Goal: Task Accomplishment & Management: Complete application form

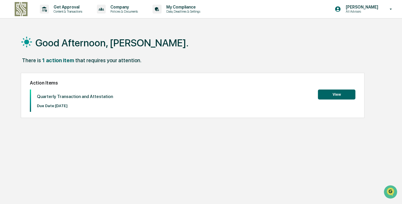
click at [335, 94] on button "View" at bounding box center [337, 94] width 38 height 10
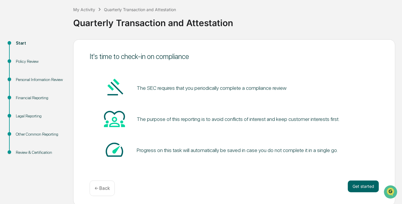
scroll to position [31, 0]
click at [356, 186] on button "Get started" at bounding box center [363, 186] width 31 height 12
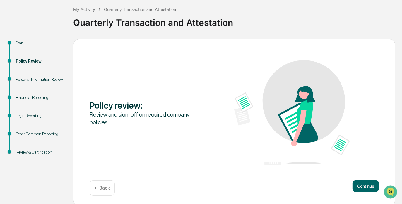
click at [356, 186] on button "Continue" at bounding box center [366, 186] width 26 height 12
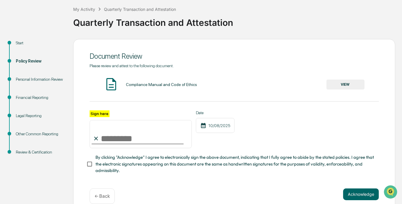
click at [115, 145] on input "Sign here" at bounding box center [141, 134] width 102 height 28
type input "**********"
click at [350, 81] on button "VIEW" at bounding box center [346, 84] width 38 height 10
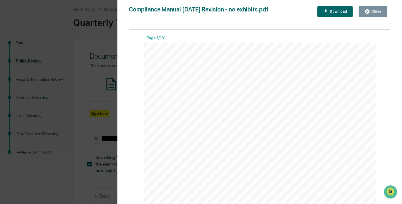
click at [370, 10] on icon "button" at bounding box center [368, 11] width 4 height 4
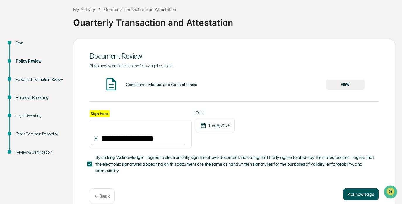
click at [354, 199] on button "Acknowledge" at bounding box center [362, 194] width 36 height 12
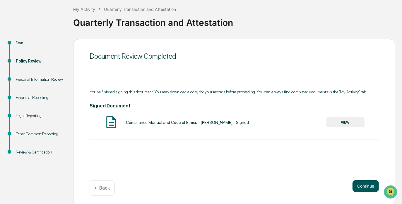
click at [365, 188] on button "Continue" at bounding box center [366, 186] width 26 height 12
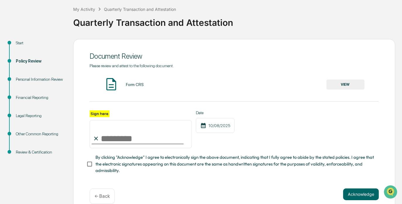
click at [153, 139] on input "Sign here" at bounding box center [141, 134] width 102 height 28
type input "**********"
click at [361, 195] on button "Acknowledge" at bounding box center [362, 194] width 36 height 12
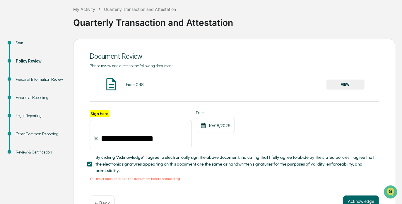
click at [348, 84] on button "VIEW" at bounding box center [346, 84] width 38 height 10
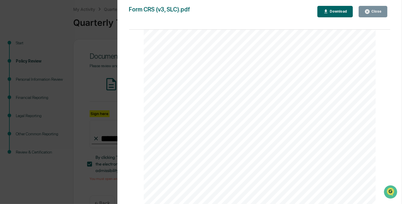
scroll to position [410, 0]
click at [377, 13] on div "Close" at bounding box center [373, 12] width 17 height 6
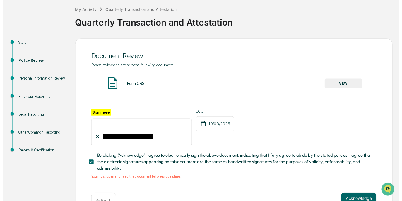
scroll to position [50, 0]
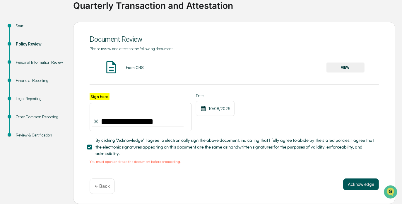
click at [354, 183] on button "Acknowledge" at bounding box center [362, 184] width 36 height 12
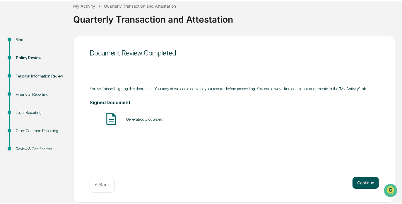
scroll to position [32, 0]
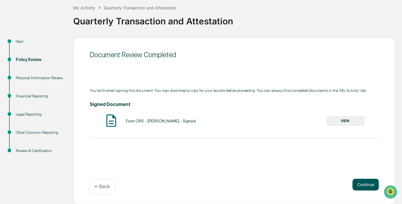
click at [365, 186] on button "Continue" at bounding box center [366, 185] width 26 height 12
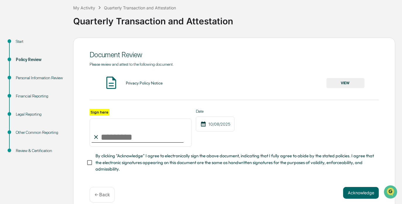
click at [339, 85] on button "VIEW" at bounding box center [346, 83] width 38 height 10
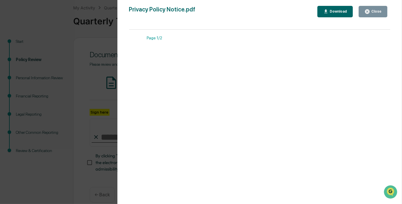
click at [372, 11] on div "Close" at bounding box center [376, 11] width 11 height 4
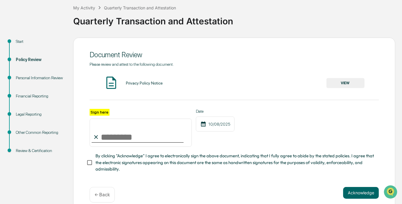
click at [151, 138] on input "Sign here" at bounding box center [141, 132] width 102 height 28
type input "**********"
click at [354, 194] on button "Acknowledge" at bounding box center [362, 193] width 36 height 12
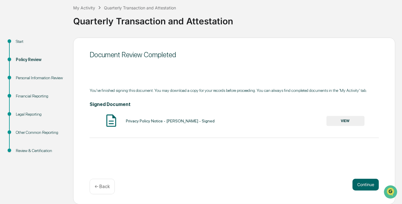
click at [345, 120] on button "VIEW" at bounding box center [346, 121] width 38 height 10
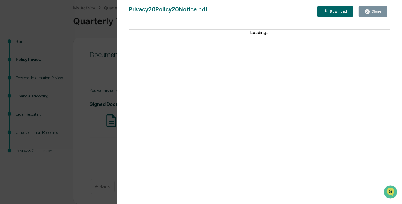
click at [367, 13] on icon "button" at bounding box center [368, 11] width 4 height 4
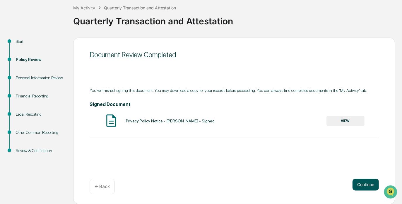
click at [363, 184] on button "Continue" at bounding box center [366, 185] width 26 height 12
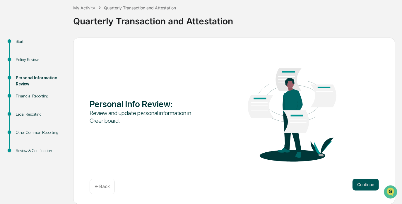
click at [363, 184] on button "Continue" at bounding box center [366, 185] width 26 height 12
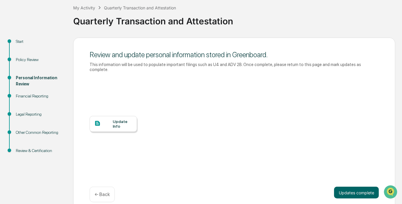
click at [115, 119] on div "Update Info" at bounding box center [123, 123] width 20 height 9
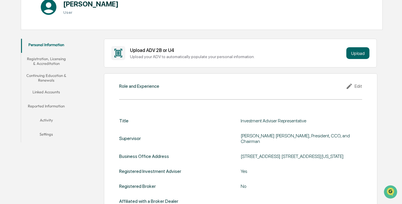
scroll to position [79, 0]
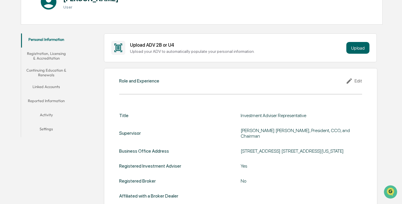
click at [49, 55] on button "Registration, Licensing & Accreditation" at bounding box center [46, 55] width 50 height 17
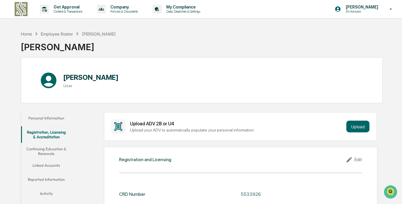
click at [52, 153] on button "Continuing Education & Renewals" at bounding box center [46, 151] width 50 height 17
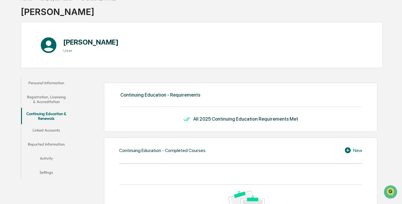
scroll to position [36, 0]
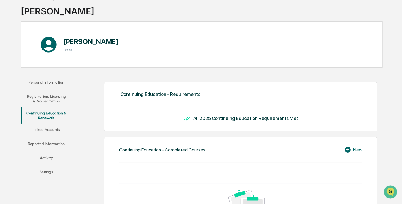
click at [52, 126] on button "Linked Accounts" at bounding box center [46, 130] width 50 height 14
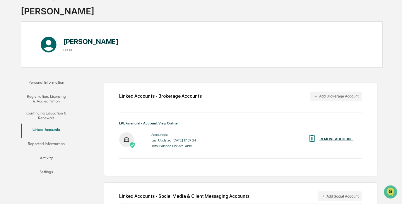
scroll to position [65, 0]
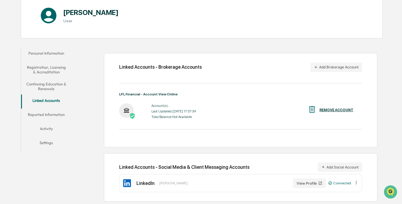
click at [166, 111] on div "Last Updated: 2025-10-08 17:37:34" at bounding box center [174, 111] width 45 height 4
click at [43, 112] on button "Reported Information" at bounding box center [46, 115] width 50 height 14
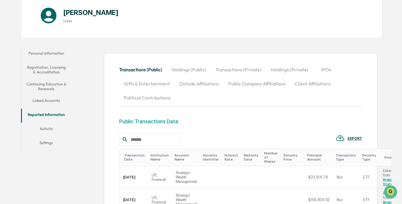
click at [47, 127] on button "Activity" at bounding box center [46, 130] width 50 height 14
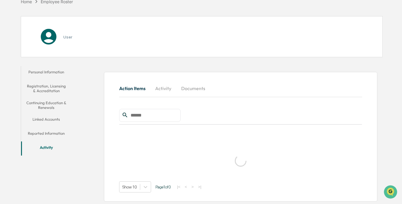
scroll to position [65, 0]
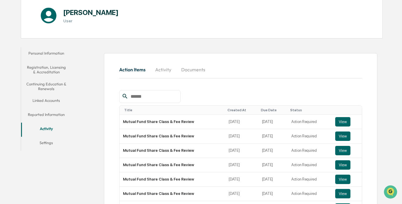
click at [46, 144] on button "Settings" at bounding box center [46, 144] width 50 height 14
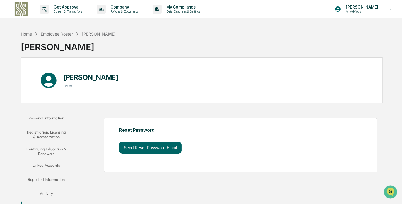
click at [96, 33] on div "[PERSON_NAME]" at bounding box center [99, 33] width 34 height 5
click at [25, 33] on div "Home" at bounding box center [26, 33] width 11 height 5
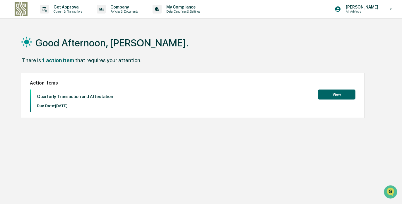
click at [344, 96] on button "View" at bounding box center [337, 94] width 38 height 10
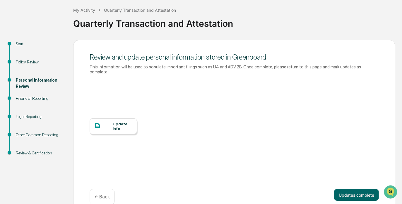
scroll to position [35, 0]
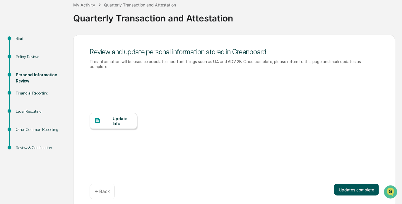
click at [349, 185] on button "Updates complete" at bounding box center [356, 190] width 45 height 12
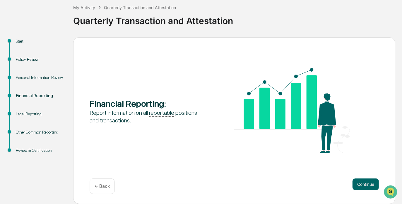
scroll to position [32, 0]
click at [364, 184] on button "Continue" at bounding box center [366, 185] width 26 height 12
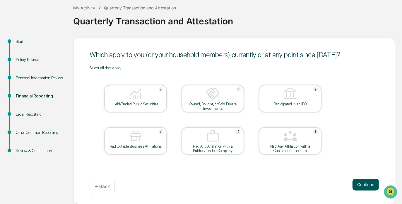
click at [363, 183] on button "Continue" at bounding box center [366, 185] width 26 height 12
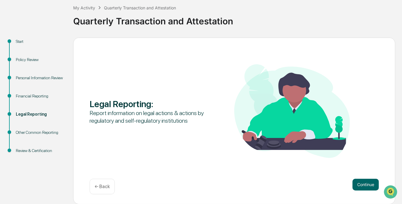
click at [363, 183] on button "Continue" at bounding box center [366, 185] width 26 height 12
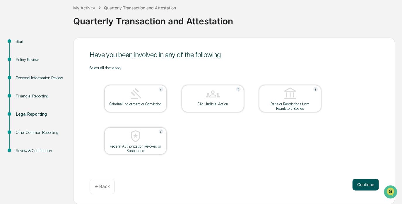
click at [365, 186] on button "Continue" at bounding box center [366, 185] width 26 height 12
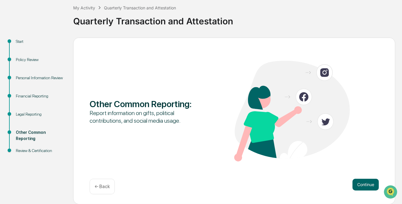
click at [365, 186] on button "Continue" at bounding box center [366, 185] width 26 height 12
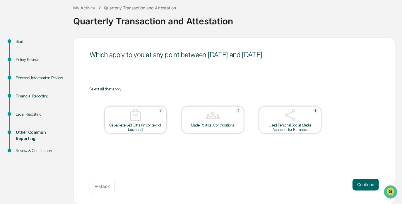
click at [365, 186] on button "Continue" at bounding box center [366, 185] width 26 height 12
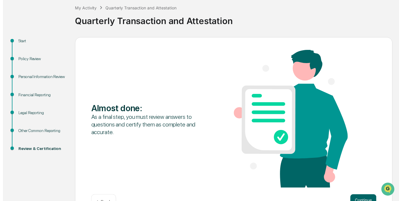
scroll to position [51, 0]
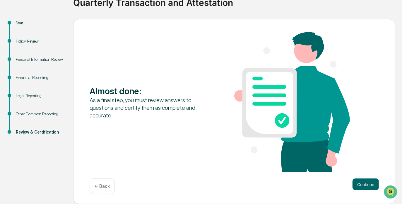
click at [365, 186] on button "Continue" at bounding box center [366, 184] width 26 height 12
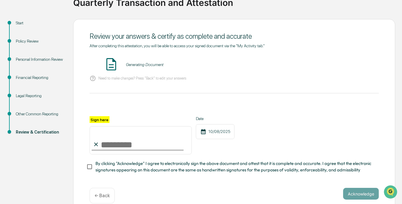
click at [107, 150] on input "Sign here" at bounding box center [141, 140] width 102 height 28
type input "**********"
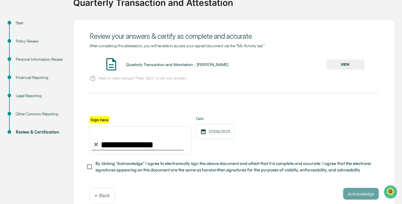
click at [341, 68] on button "VIEW" at bounding box center [346, 65] width 38 height 10
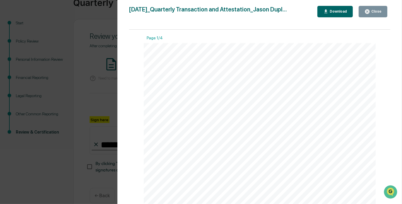
click at [375, 11] on div "Close" at bounding box center [376, 11] width 11 height 4
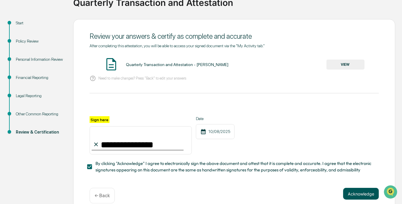
click at [354, 193] on button "Acknowledge" at bounding box center [362, 194] width 36 height 12
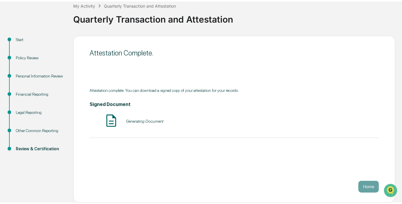
scroll to position [32, 0]
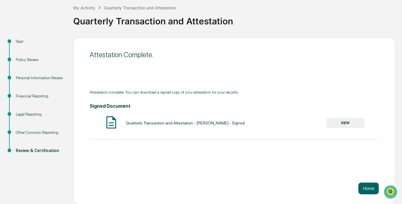
click at [354, 124] on button "VIEW" at bounding box center [346, 123] width 38 height 10
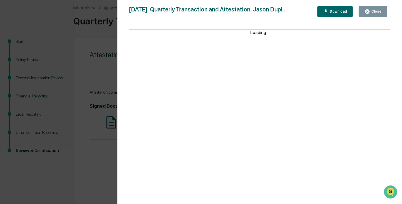
click at [378, 13] on div "Close" at bounding box center [376, 11] width 11 height 4
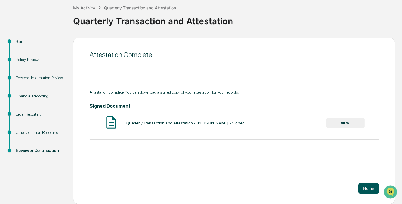
click at [364, 186] on button "Home" at bounding box center [369, 188] width 21 height 12
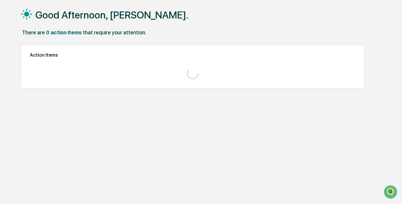
scroll to position [28, 0]
